Goal: Browse casually

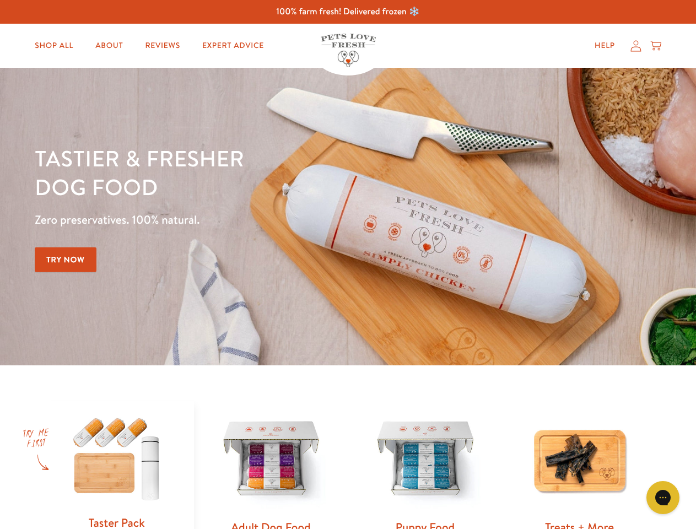
click at [348, 264] on div "Tastier & fresher dog food Zero preservatives. 100% natural. Try Now" at bounding box center [244, 216] width 418 height 145
click at [663, 497] on icon "Gorgias live chat" at bounding box center [662, 497] width 10 height 10
